Goal: Task Accomplishment & Management: Use online tool/utility

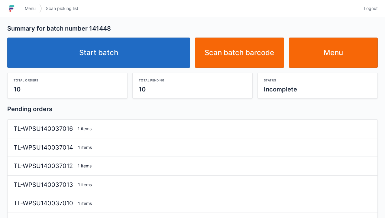
click at [119, 48] on link "Start batch" at bounding box center [98, 52] width 183 height 30
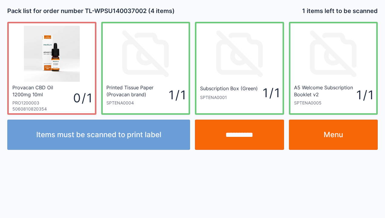
click at [340, 135] on link "Menu" at bounding box center [333, 134] width 89 height 30
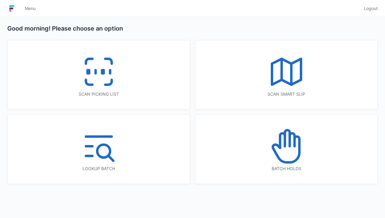
click at [289, 144] on icon at bounding box center [287, 138] width 5 height 16
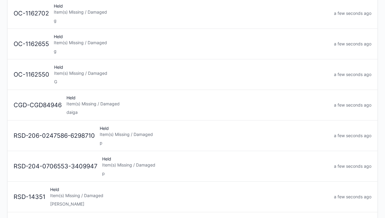
scroll to position [161, 0]
click at [86, 104] on div "Item(s) Missing / Damaged" at bounding box center [198, 104] width 263 height 6
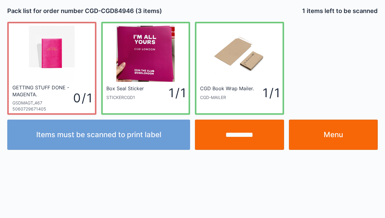
click at [350, 136] on link "Menu" at bounding box center [333, 134] width 89 height 30
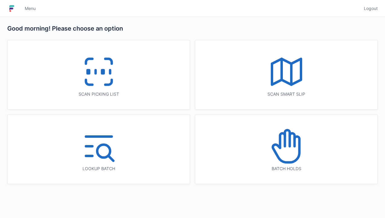
click at [286, 151] on icon at bounding box center [286, 146] width 39 height 39
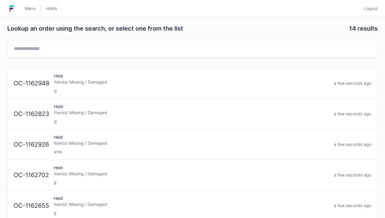
click at [28, 6] on span "Menu" at bounding box center [30, 8] width 11 height 6
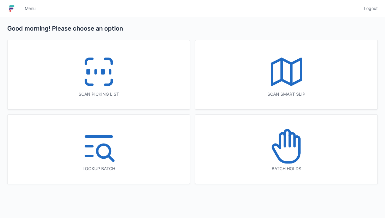
click at [109, 88] on icon at bounding box center [99, 71] width 39 height 39
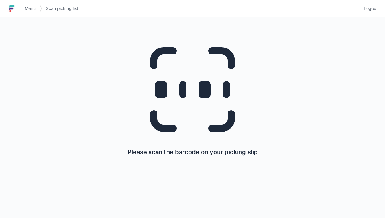
click at [26, 4] on link "Menu" at bounding box center [30, 8] width 18 height 11
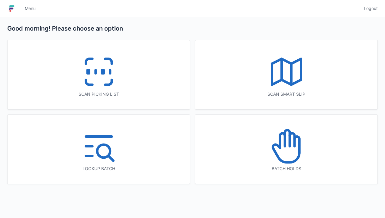
click at [281, 84] on icon at bounding box center [286, 71] width 39 height 39
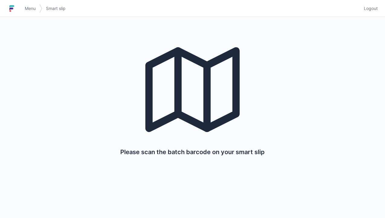
click at [38, 12] on link "Menu" at bounding box center [30, 8] width 18 height 11
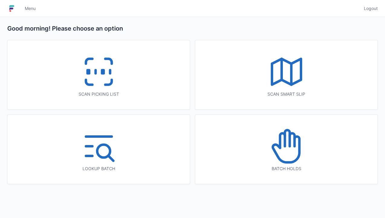
click at [102, 70] on rect at bounding box center [103, 71] width 2 height 3
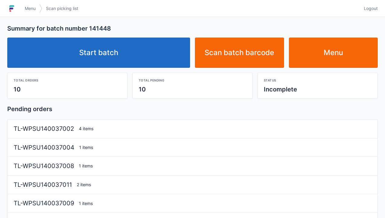
click at [118, 52] on link "Start batch" at bounding box center [98, 52] width 183 height 30
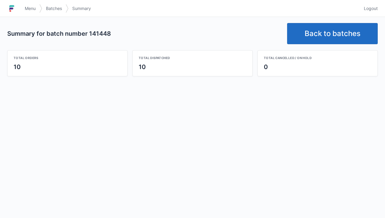
click at [330, 38] on link "Back to batches" at bounding box center [332, 33] width 91 height 21
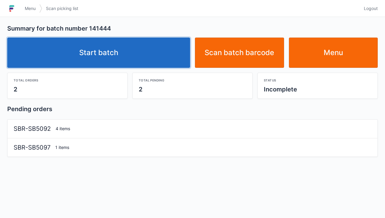
click at [114, 50] on link "Start batch" at bounding box center [98, 52] width 183 height 30
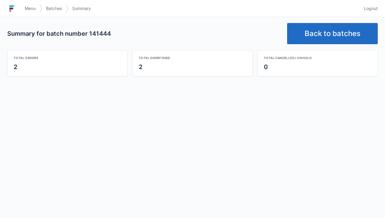
click at [325, 28] on link "Back to batches" at bounding box center [332, 33] width 91 height 21
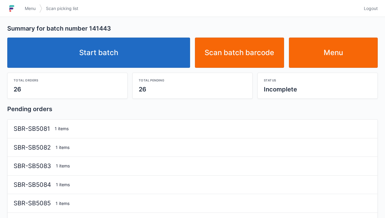
click at [125, 44] on link "Start batch" at bounding box center [98, 52] width 183 height 30
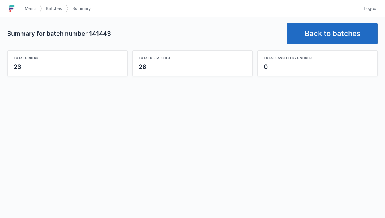
click at [328, 30] on link "Back to batches" at bounding box center [332, 33] width 91 height 21
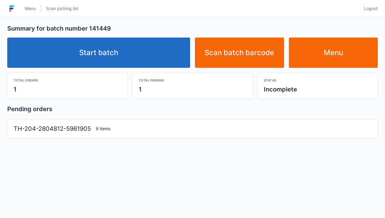
click at [109, 54] on link "Start batch" at bounding box center [98, 52] width 183 height 30
